Goal: Task Accomplishment & Management: Use online tool/utility

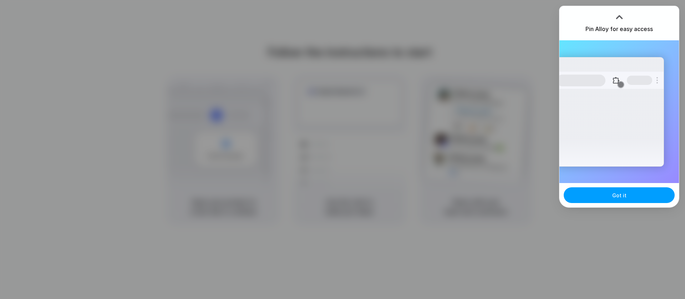
click at [618, 195] on span "Got it" at bounding box center [619, 195] width 14 height 7
